Goal: Task Accomplishment & Management: Use online tool/utility

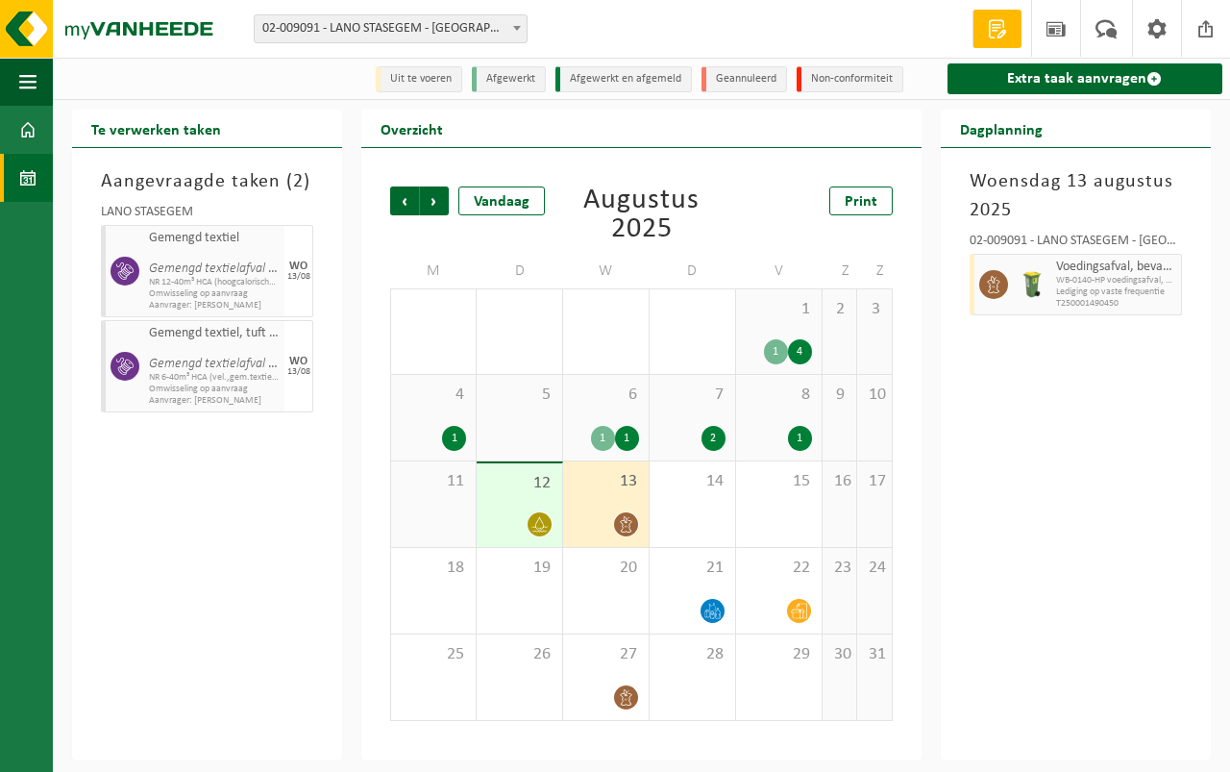
click at [593, 495] on div "13" at bounding box center [606, 504] width 86 height 86
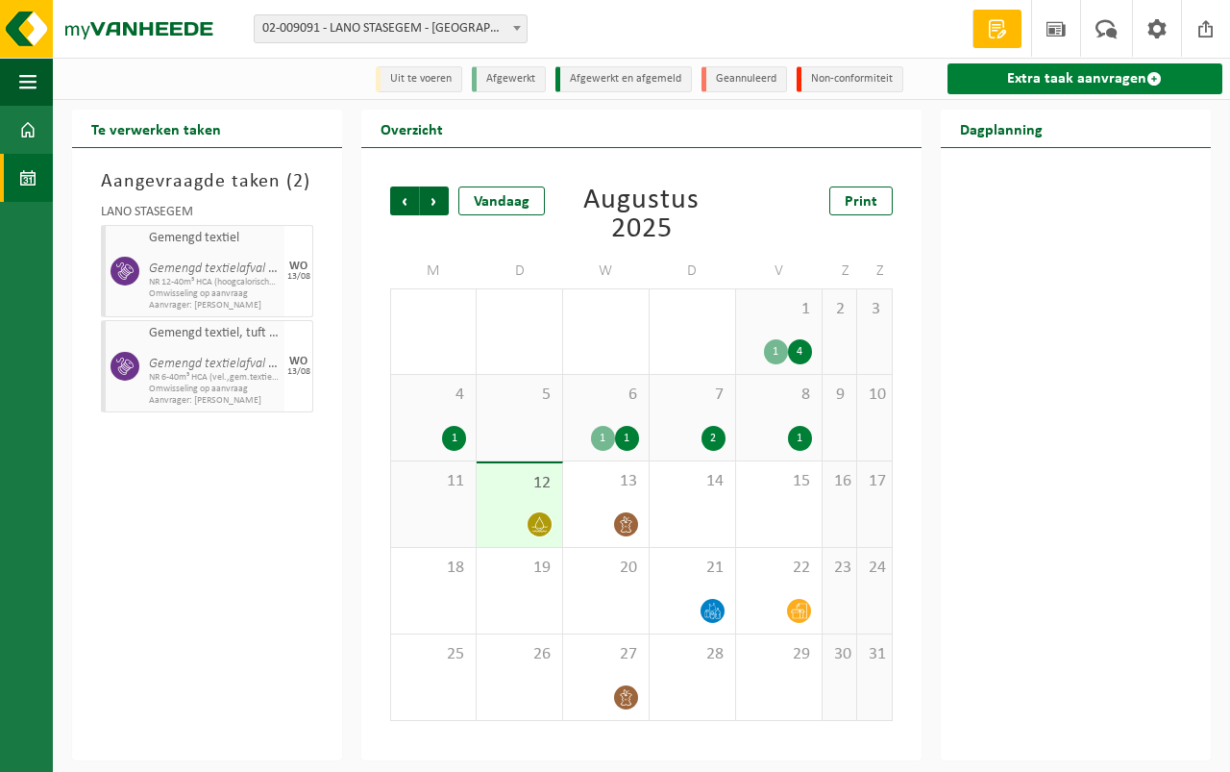
click at [1098, 72] on link "Extra taak aanvragen" at bounding box center [1085, 78] width 275 height 31
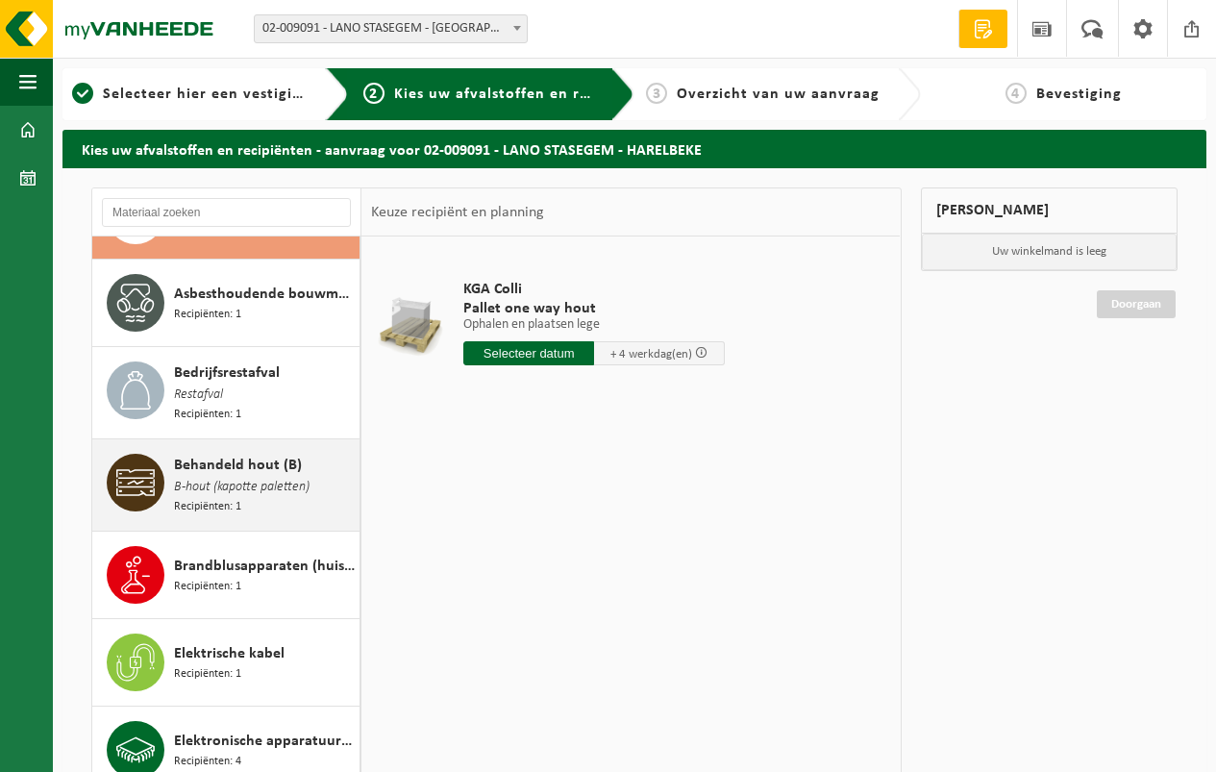
scroll to position [96, 0]
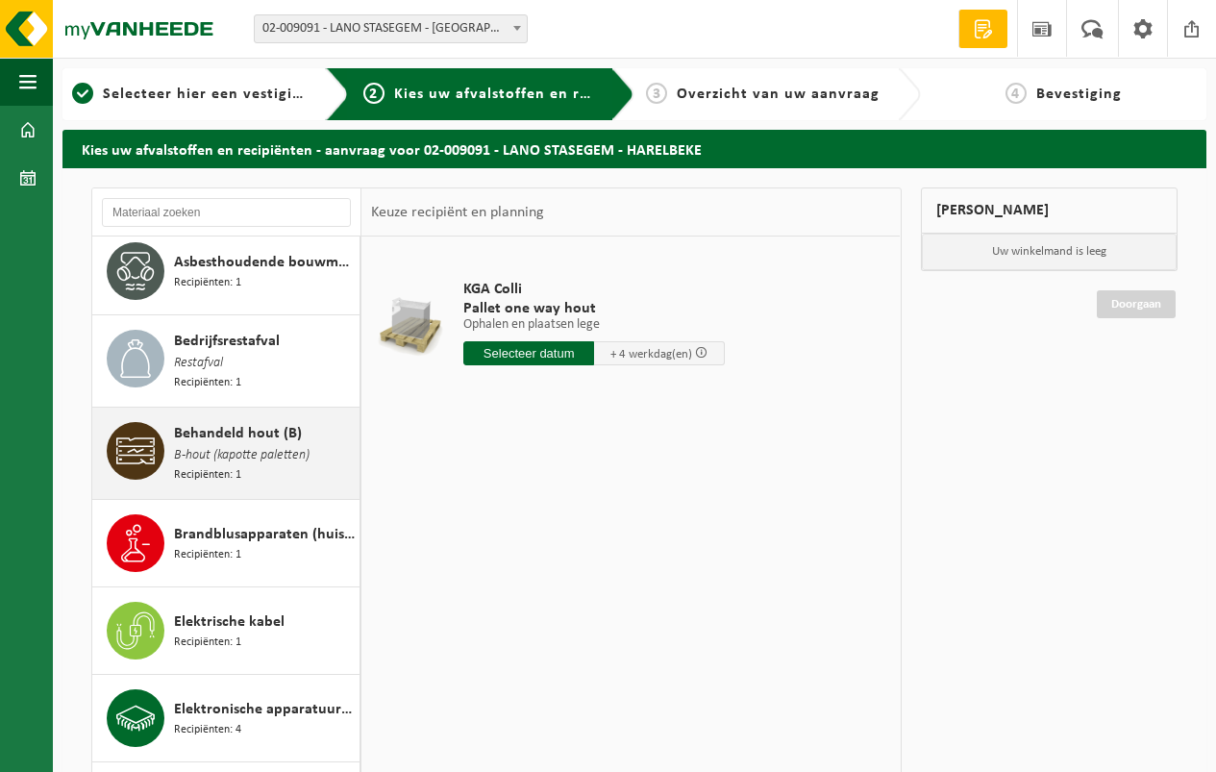
click at [239, 422] on span "Behandeld hout (B)" at bounding box center [238, 433] width 128 height 23
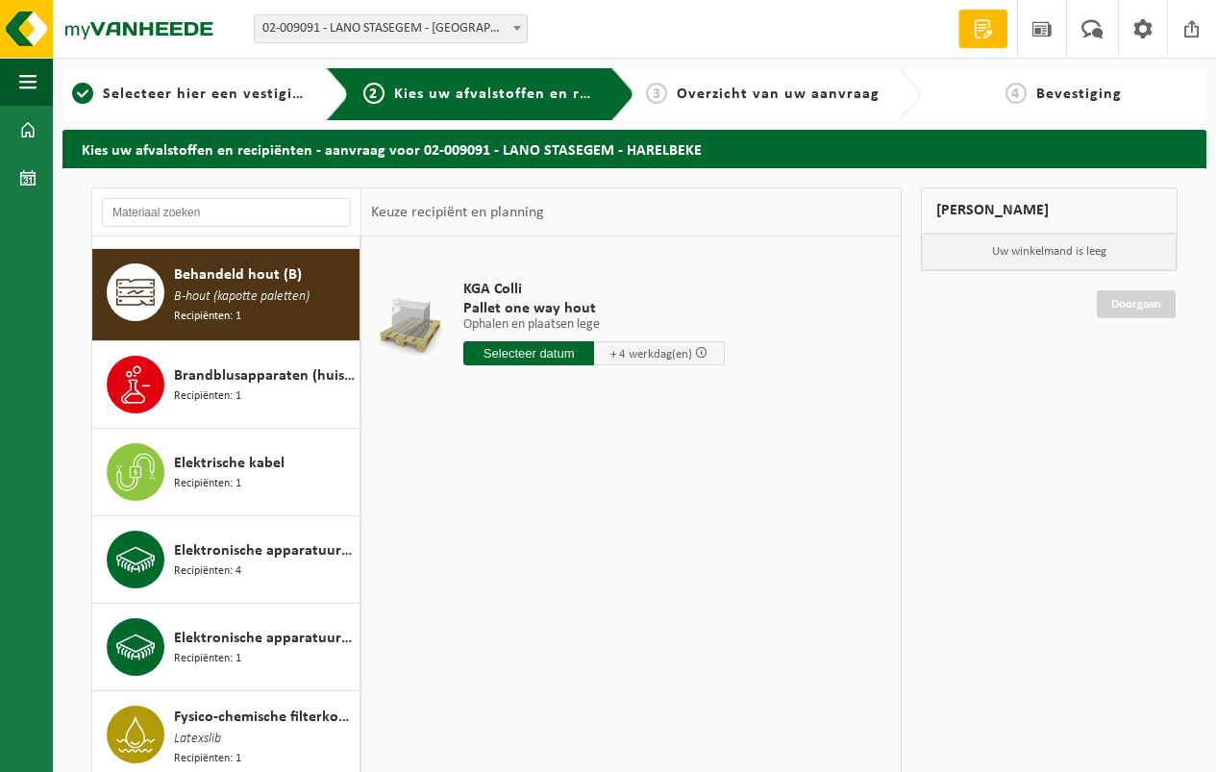
scroll to position [264, 0]
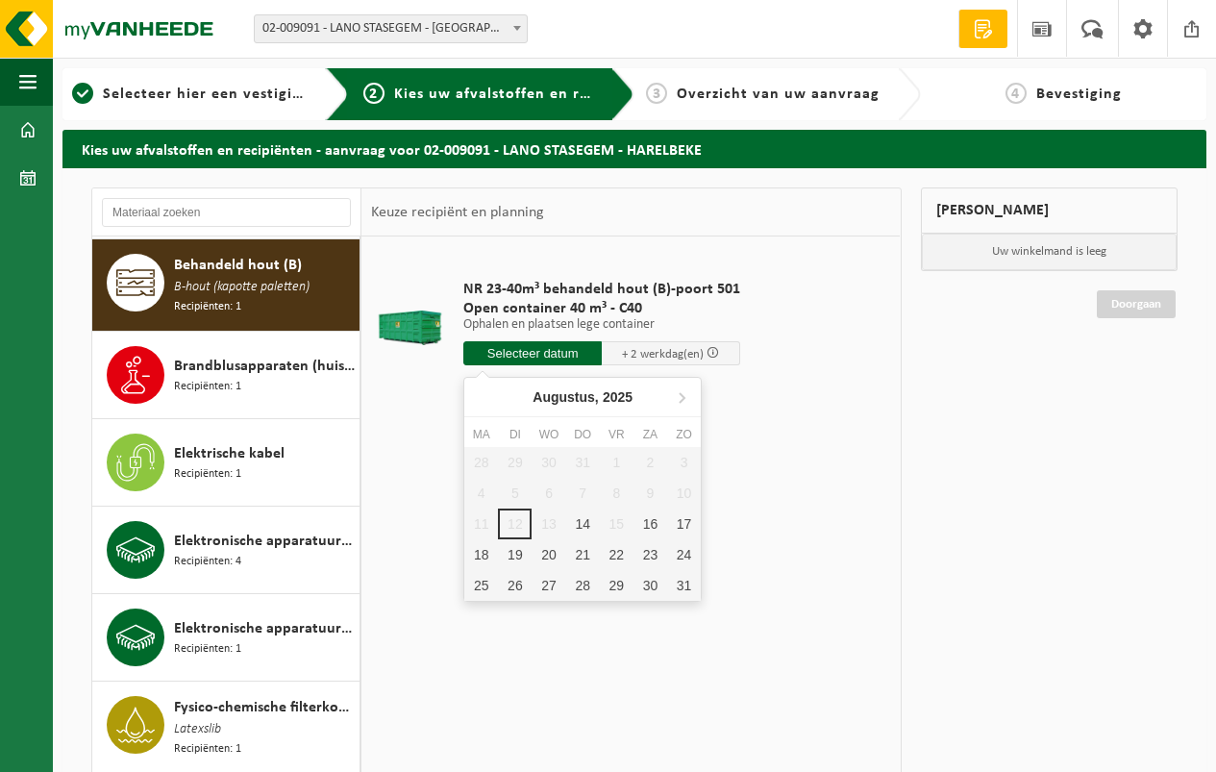
click at [519, 349] on input "text" at bounding box center [532, 353] width 138 height 24
click at [580, 516] on div "14" at bounding box center [583, 523] width 34 height 31
type input "Van 2025-08-14"
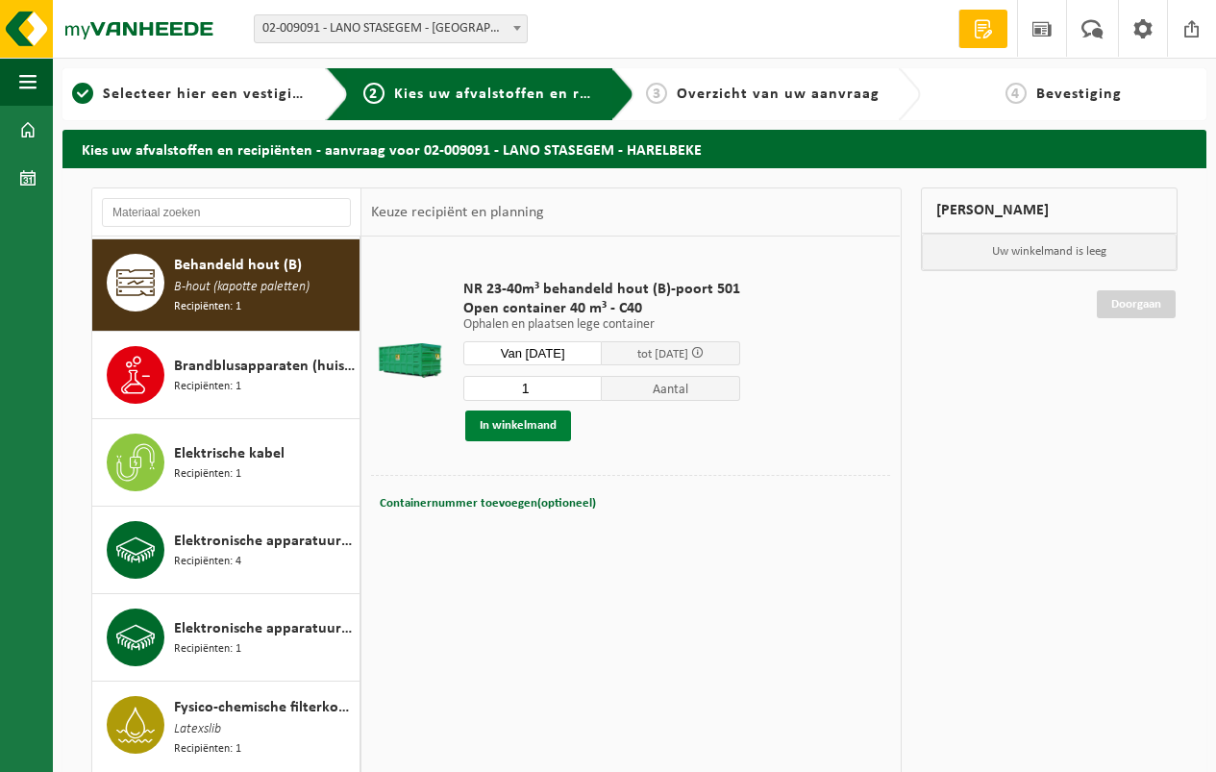
click at [516, 422] on button "In winkelmand" at bounding box center [518, 425] width 106 height 31
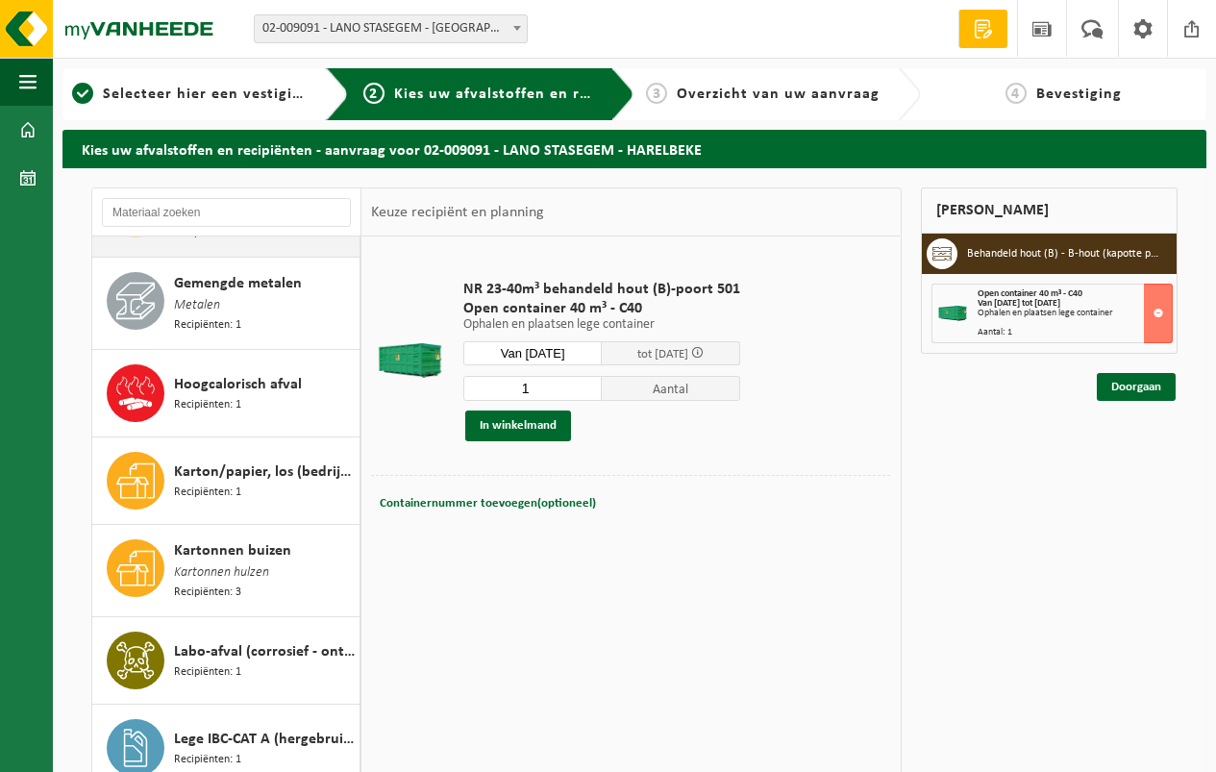
scroll to position [1418, 0]
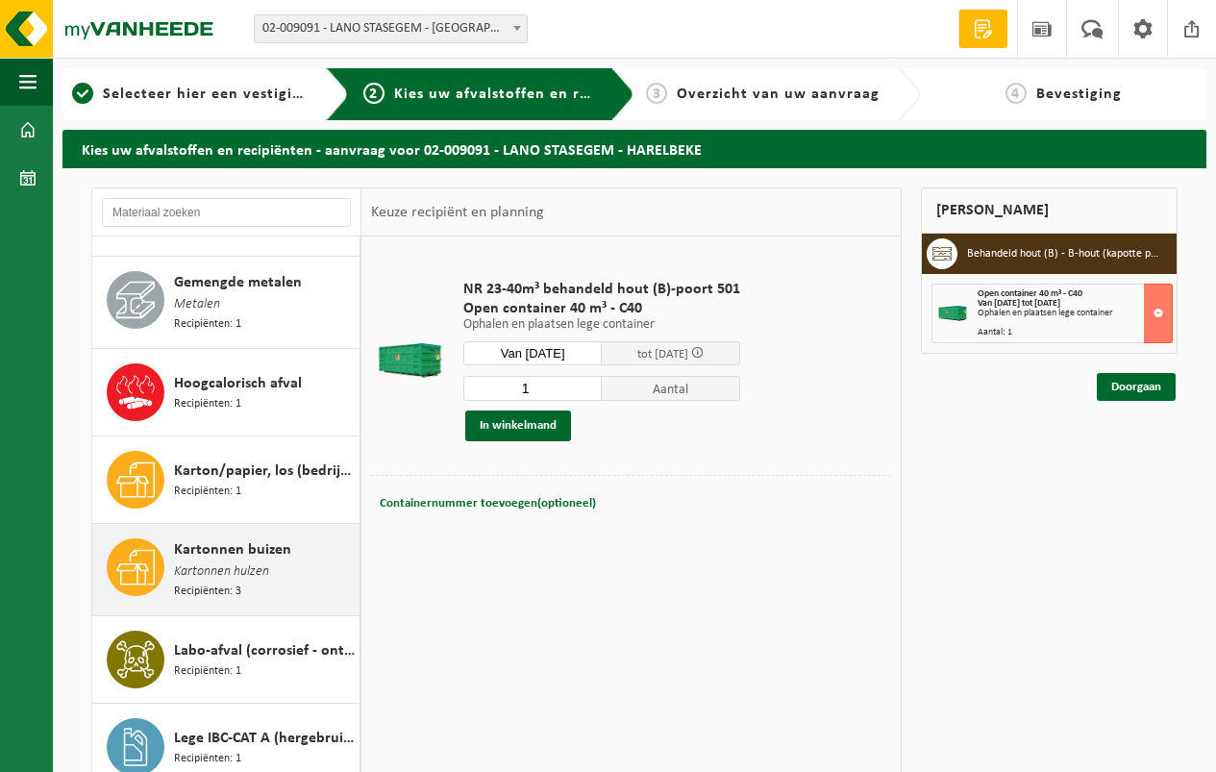
click at [259, 538] on span "Kartonnen buizen" at bounding box center [232, 549] width 117 height 23
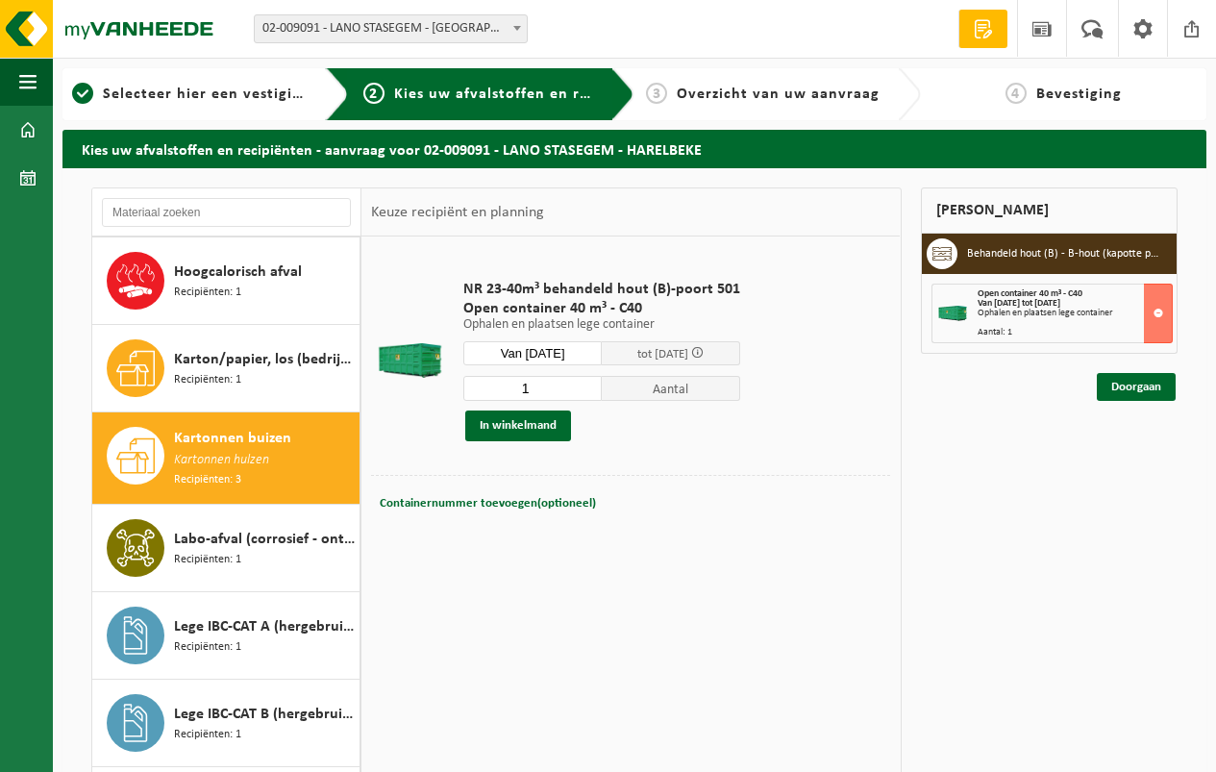
scroll to position [1679, 0]
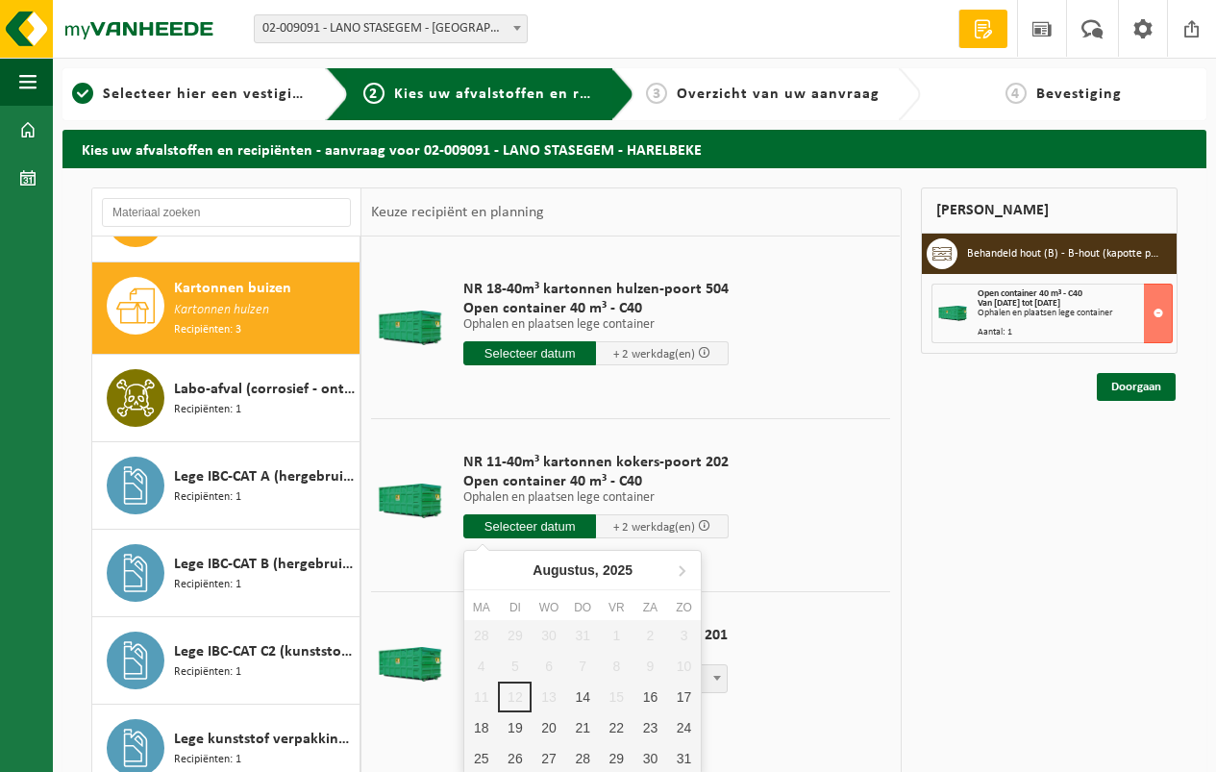
click at [525, 518] on input "text" at bounding box center [529, 526] width 133 height 24
click at [579, 690] on div "14" at bounding box center [583, 696] width 34 height 31
type input "Van 2025-08-14"
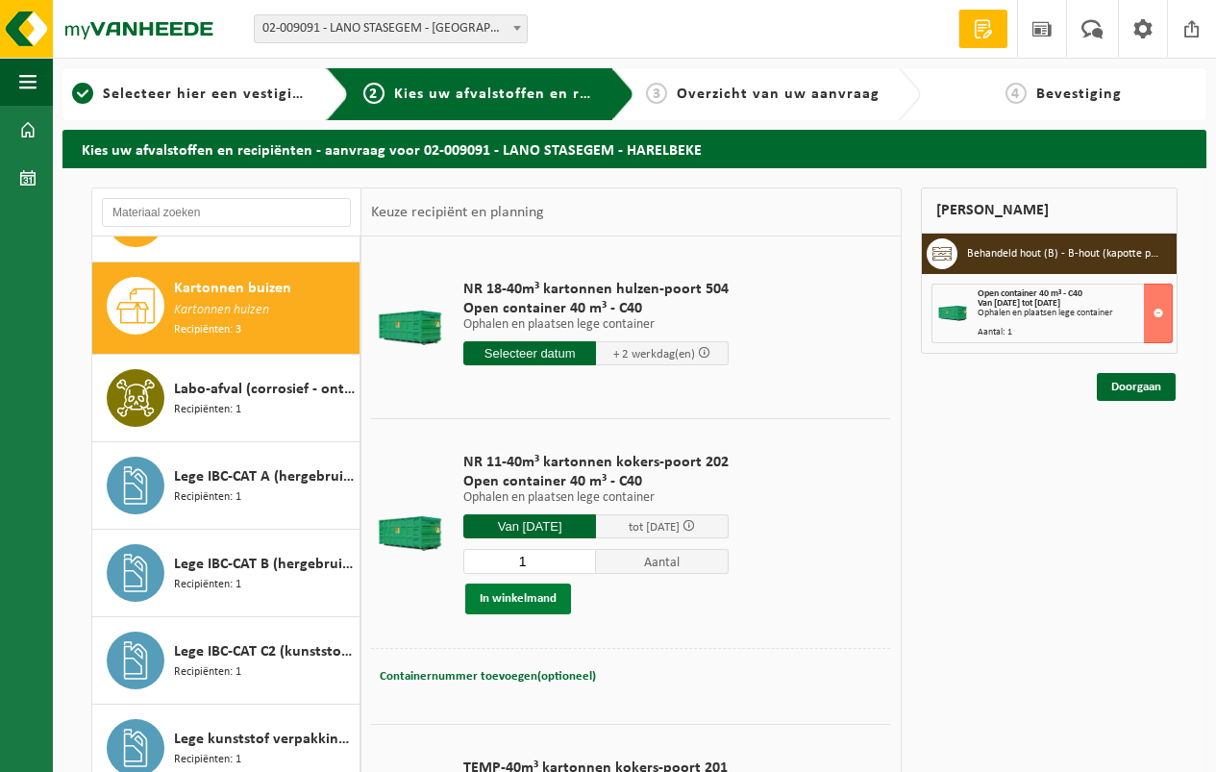
click at [507, 588] on button "In winkelmand" at bounding box center [518, 598] width 106 height 31
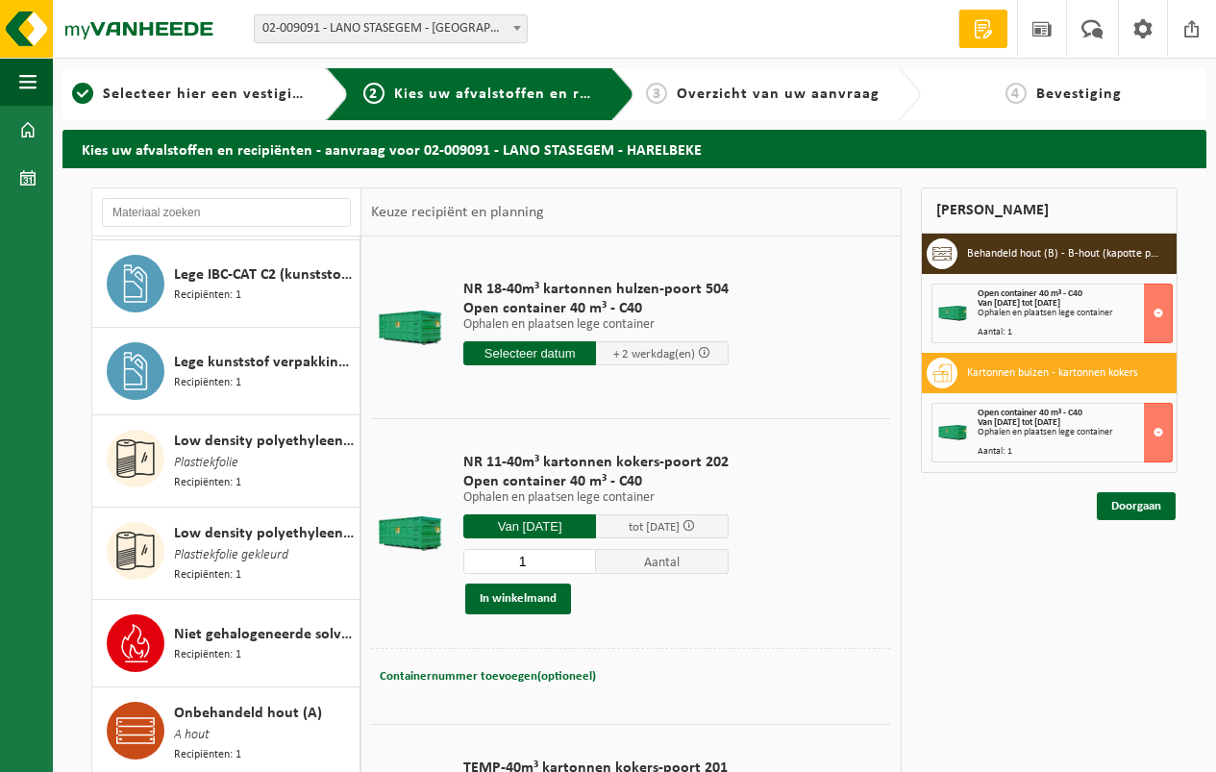
scroll to position [2063, 0]
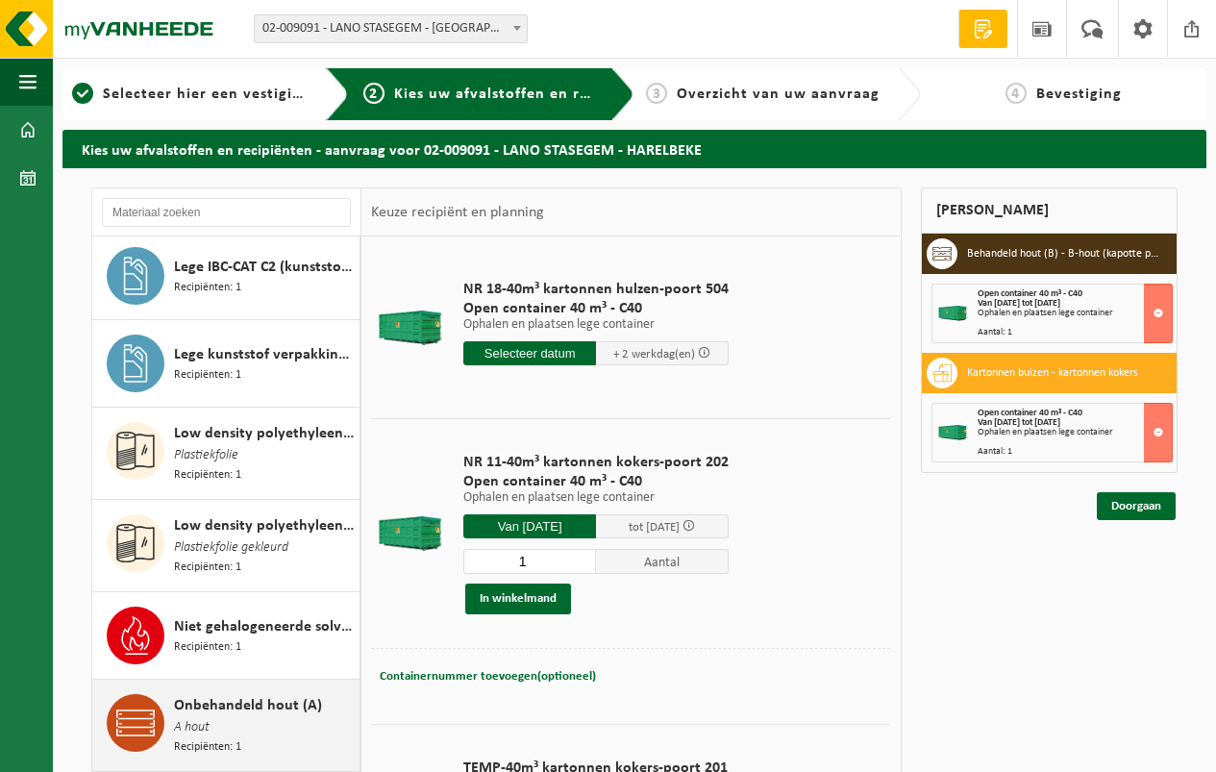
click at [225, 694] on span "Onbehandeld hout (A)" at bounding box center [248, 705] width 148 height 23
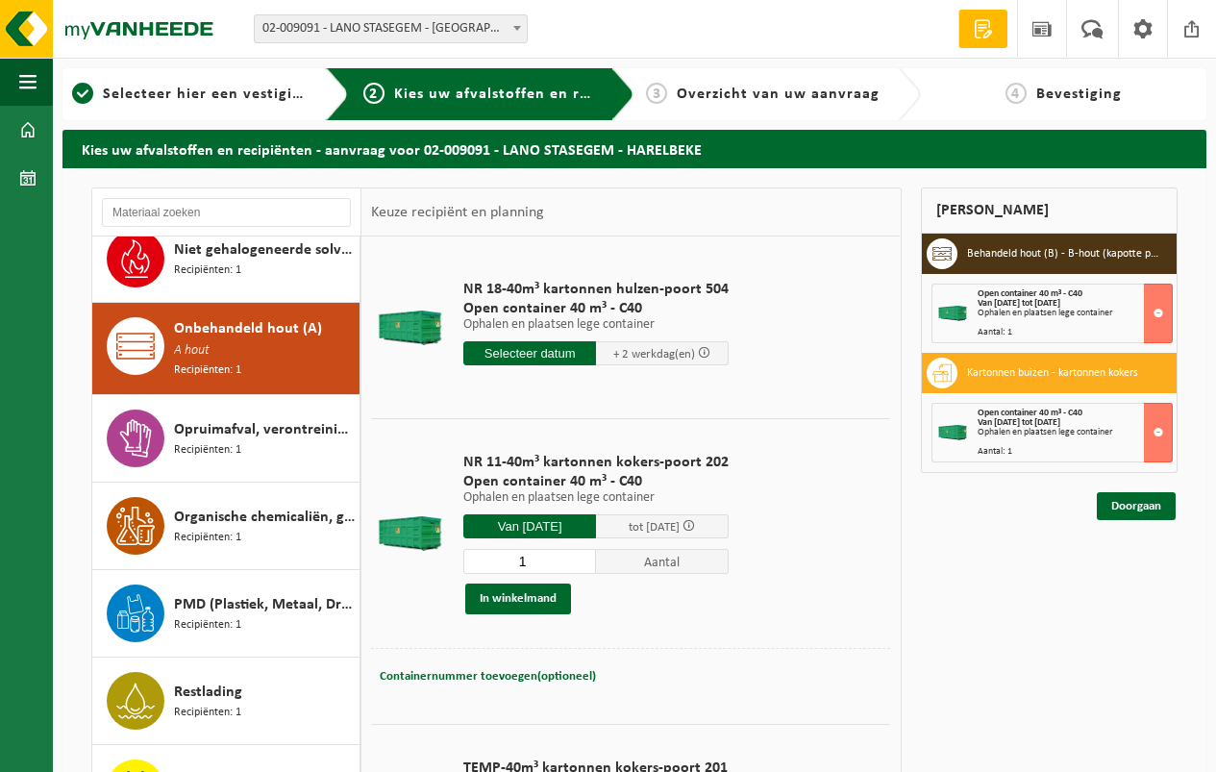
scroll to position [2472, 0]
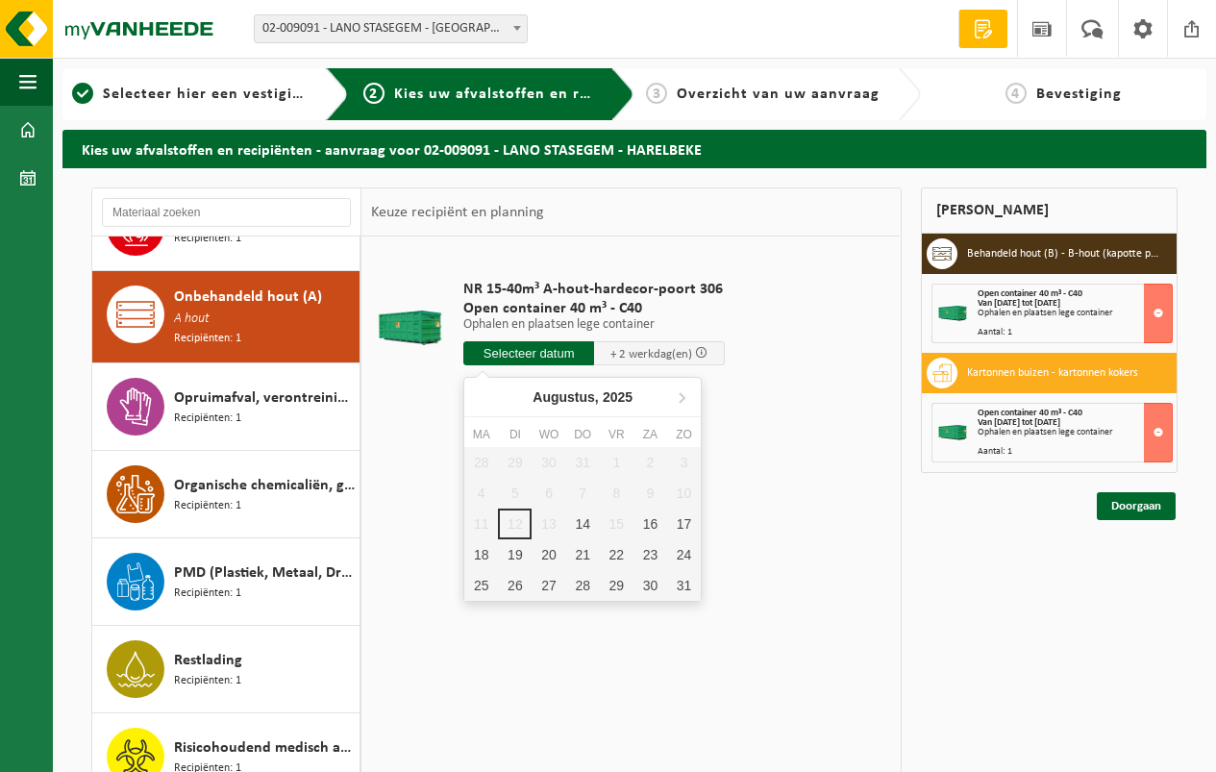
click at [521, 351] on input "text" at bounding box center [528, 353] width 131 height 24
click at [582, 518] on div "14" at bounding box center [583, 523] width 34 height 31
type input "Van 2025-08-14"
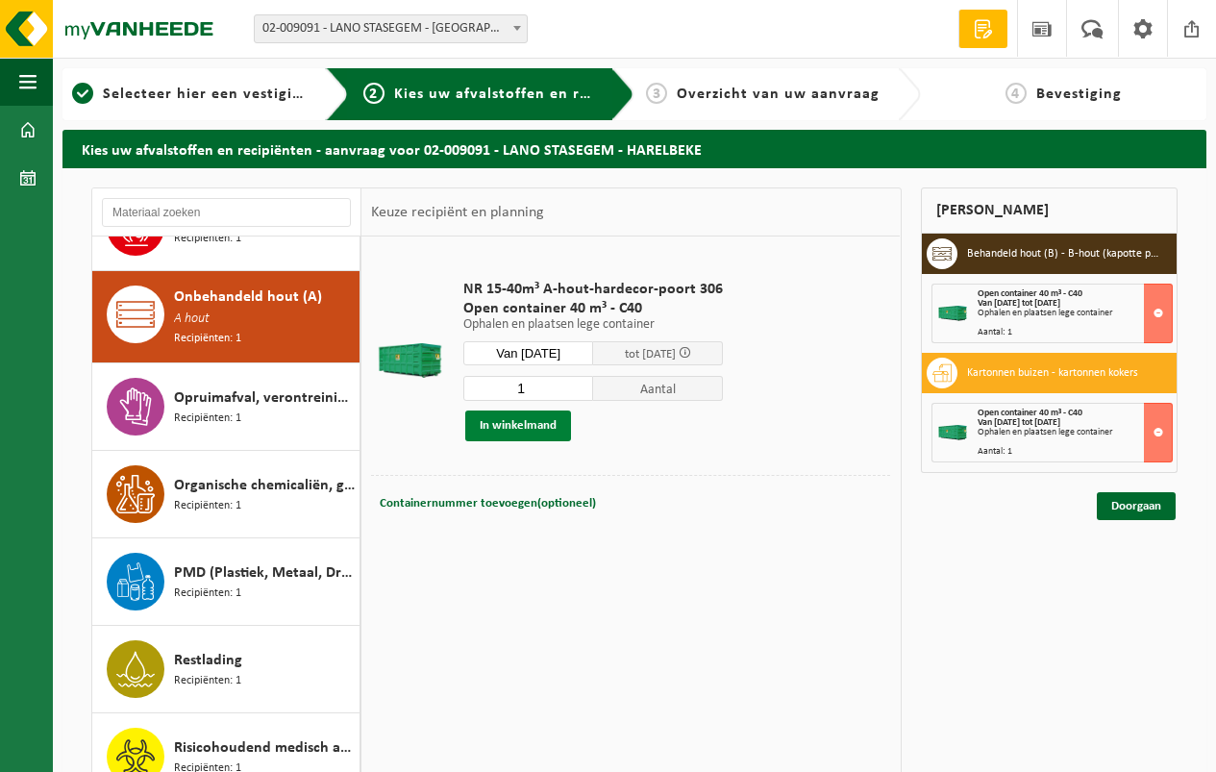
click at [508, 422] on button "In winkelmand" at bounding box center [518, 425] width 106 height 31
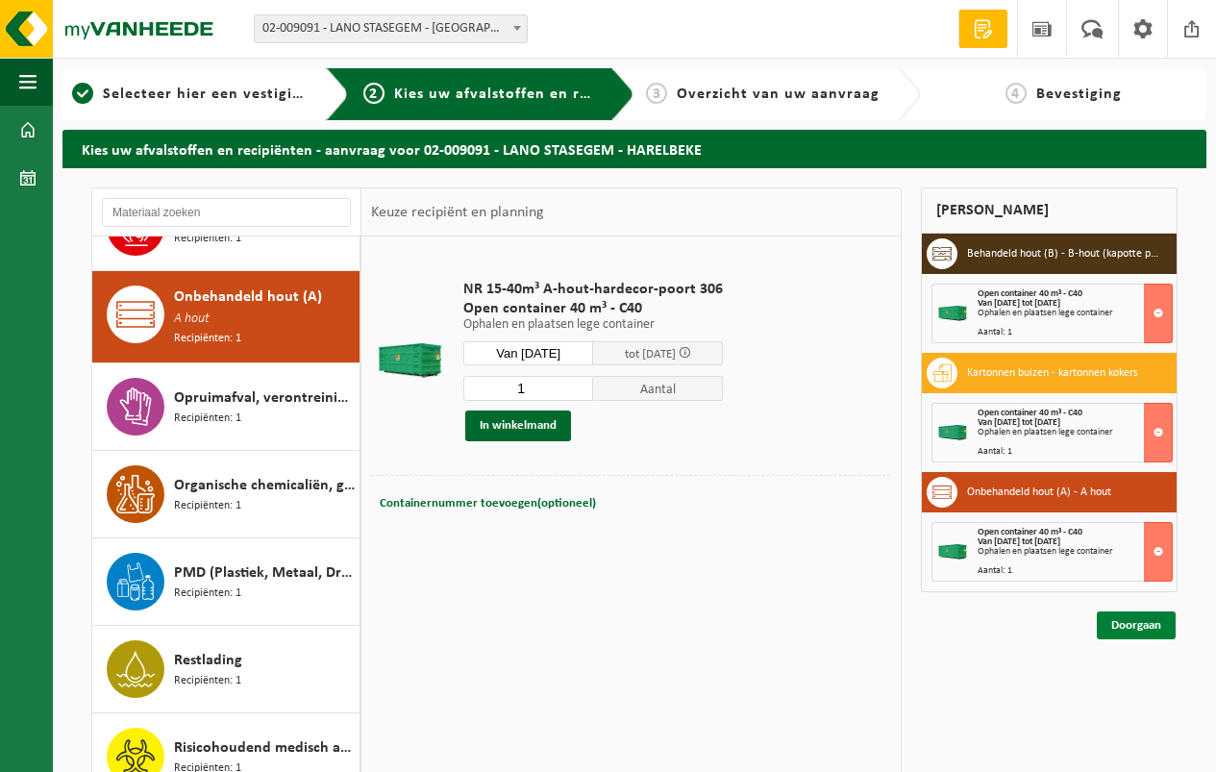
click at [1132, 619] on link "Doorgaan" at bounding box center [1136, 625] width 79 height 28
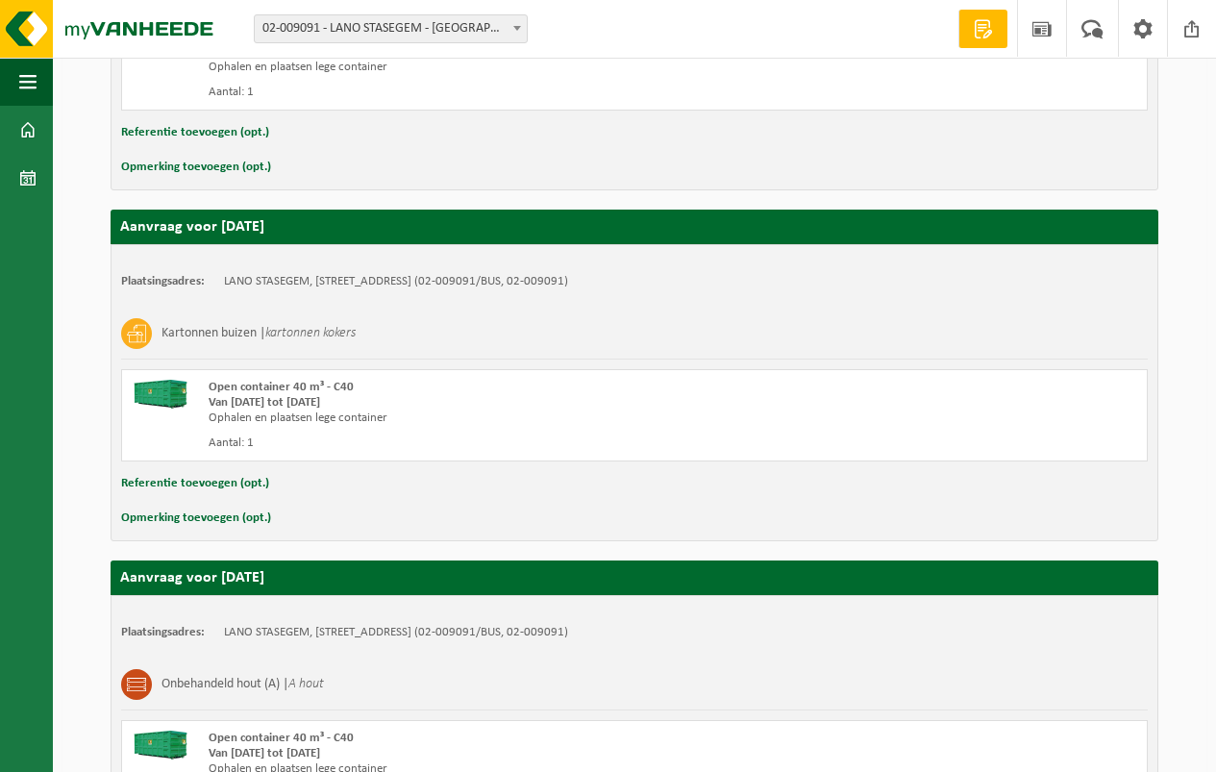
scroll to position [745, 0]
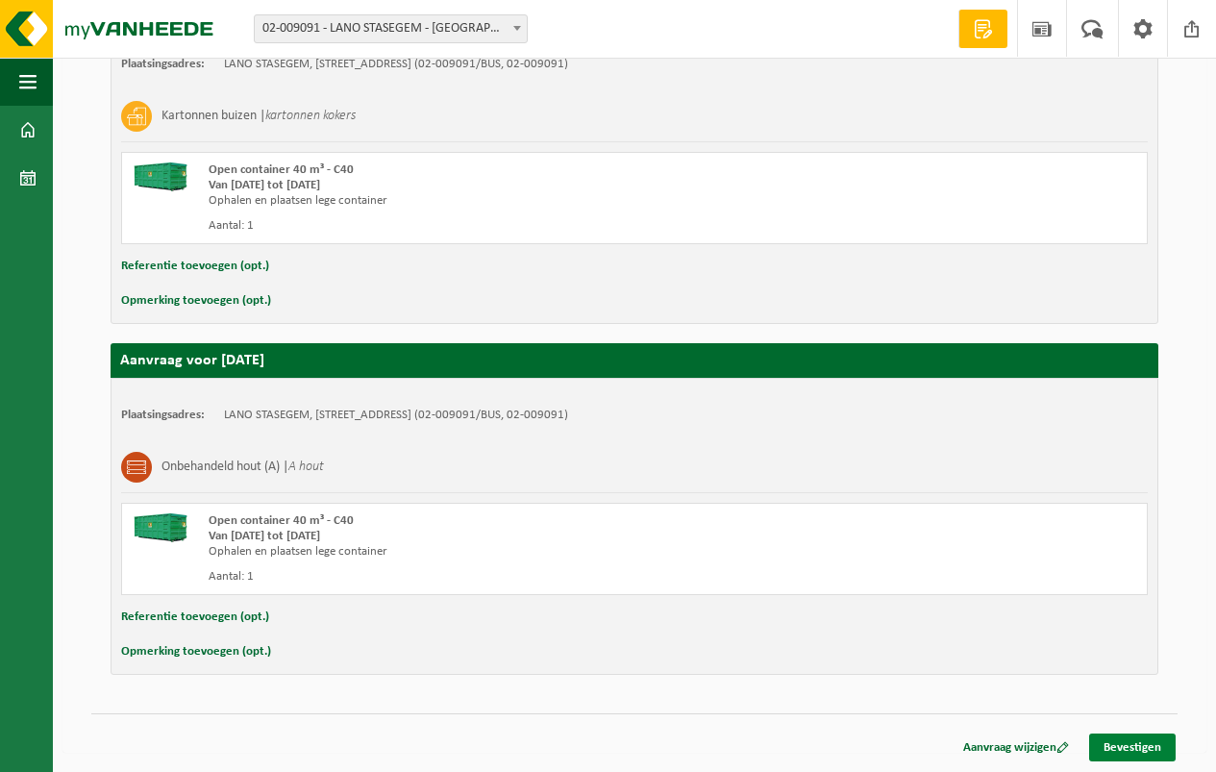
click at [1135, 744] on link "Bevestigen" at bounding box center [1132, 747] width 86 height 28
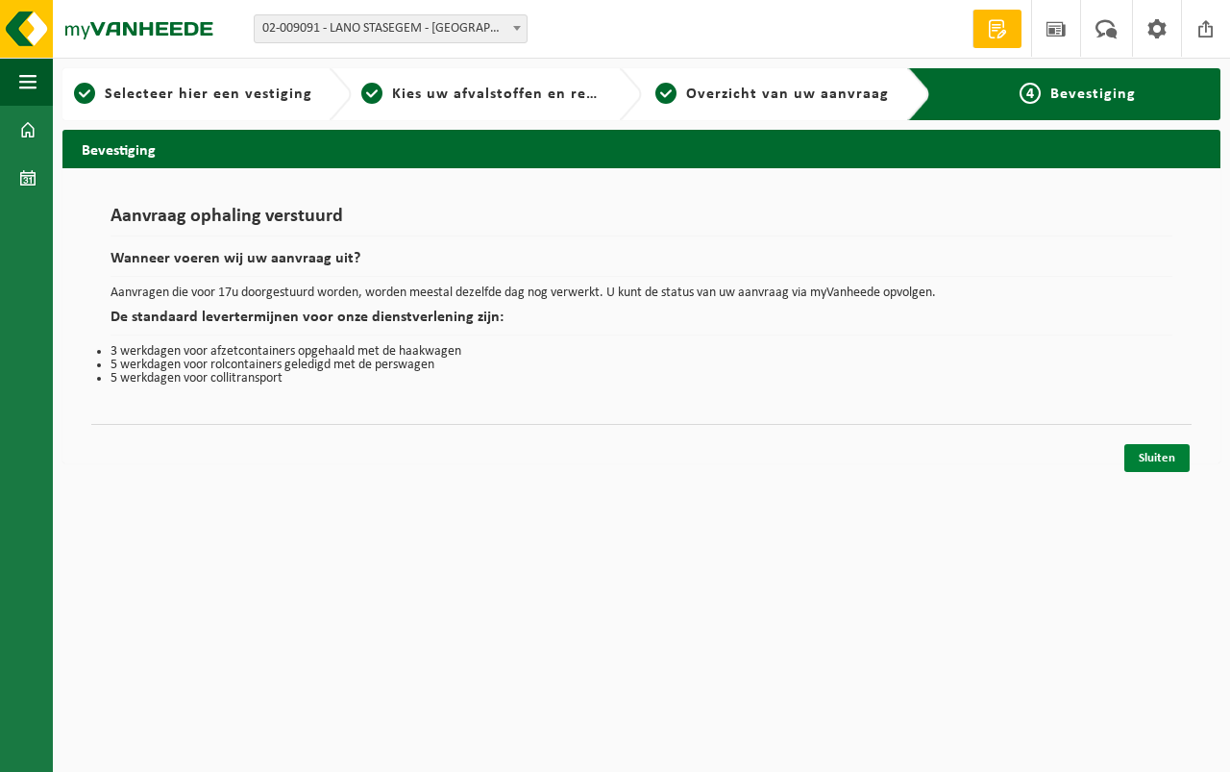
click at [1149, 455] on link "Sluiten" at bounding box center [1156, 458] width 65 height 28
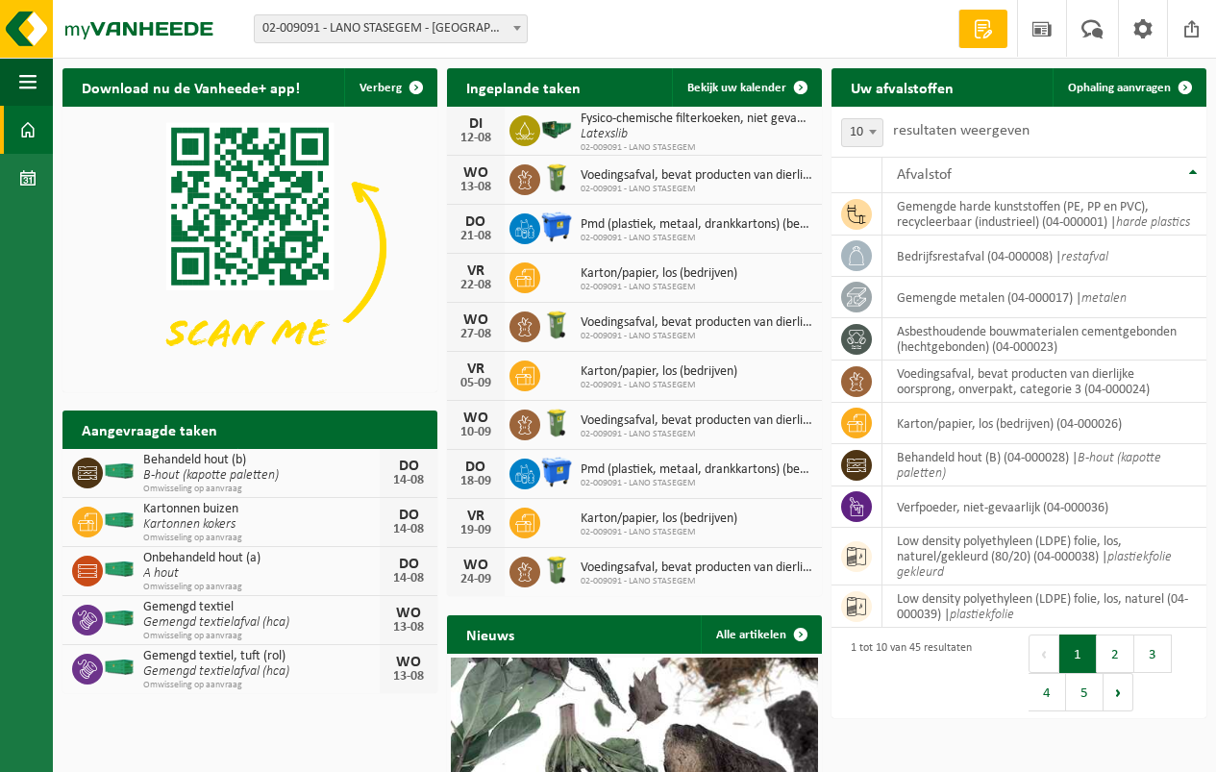
click at [1120, 771] on html "Vestiging: 02-009091 - LANO STASEGEM - [GEOGRAPHIC_DATA] 02-009091 - LANO STASE…" at bounding box center [608, 386] width 1216 height 772
